Goal: Navigation & Orientation: Find specific page/section

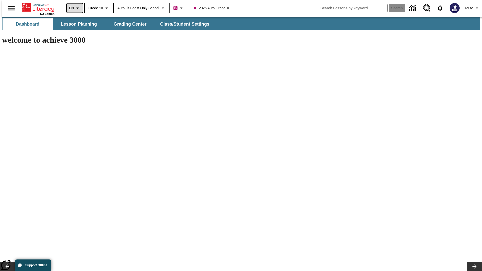
click at [75, 8] on icon "Language: EN, Select a language" at bounding box center [78, 8] width 6 height 6
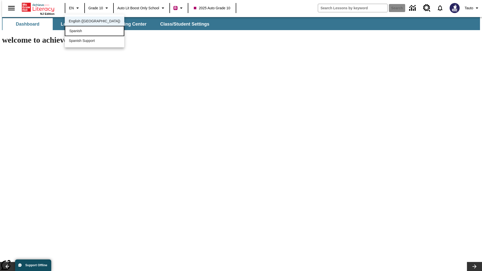
click at [84, 31] on div "Spanish" at bounding box center [95, 31] width 60 height 10
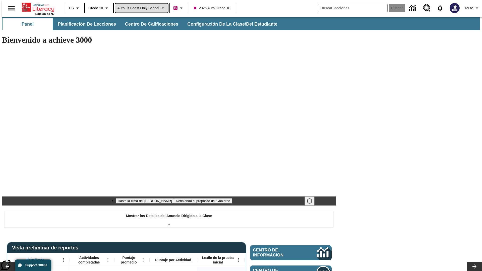
click at [141, 8] on span "Auto Lit Boost only School" at bounding box center [138, 8] width 42 height 5
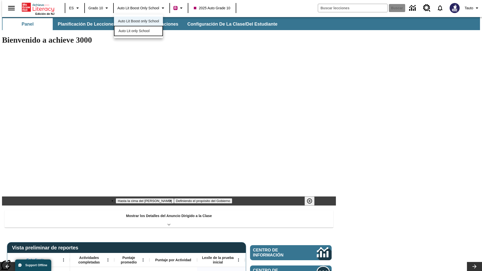
click at [134, 31] on span "Auto Lit only School" at bounding box center [134, 30] width 31 height 5
